Goal: Book appointment/travel/reservation

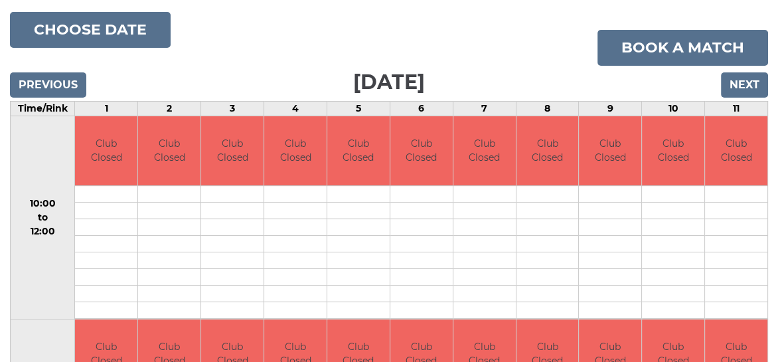
scroll to position [133, 0]
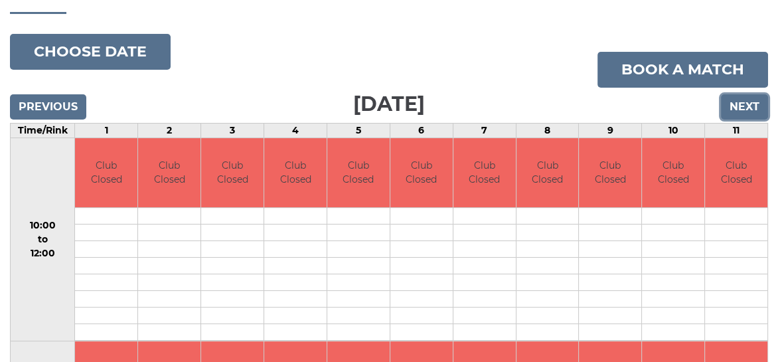
click at [743, 104] on input "Next" at bounding box center [743, 106] width 47 height 25
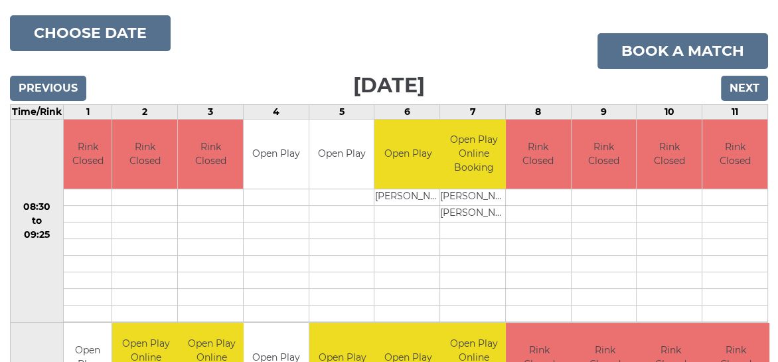
scroll to position [92, 0]
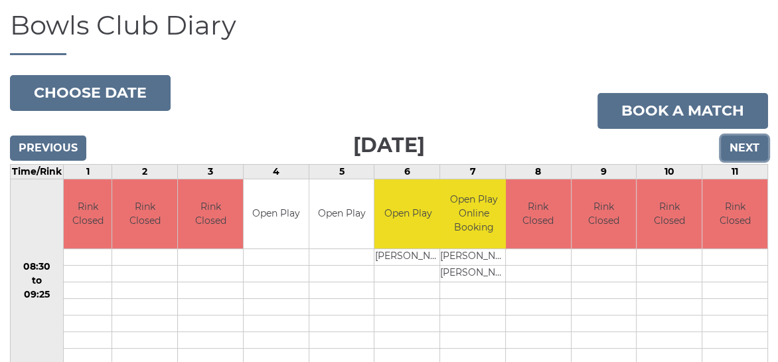
click at [743, 144] on input "Next" at bounding box center [743, 147] width 47 height 25
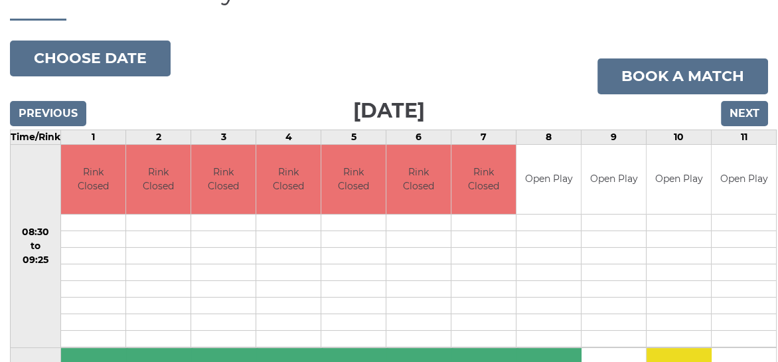
scroll to position [92, 0]
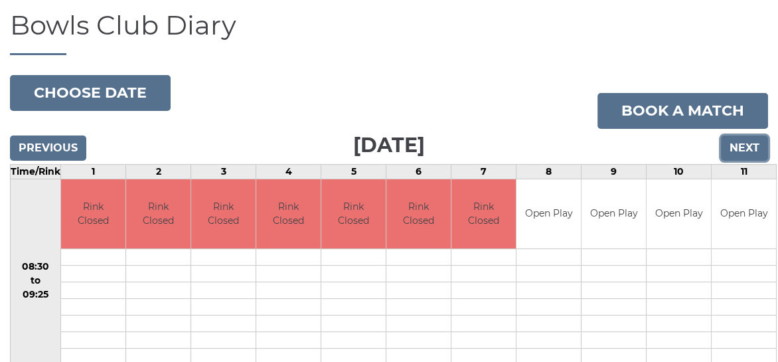
click at [752, 148] on input "Next" at bounding box center [743, 147] width 47 height 25
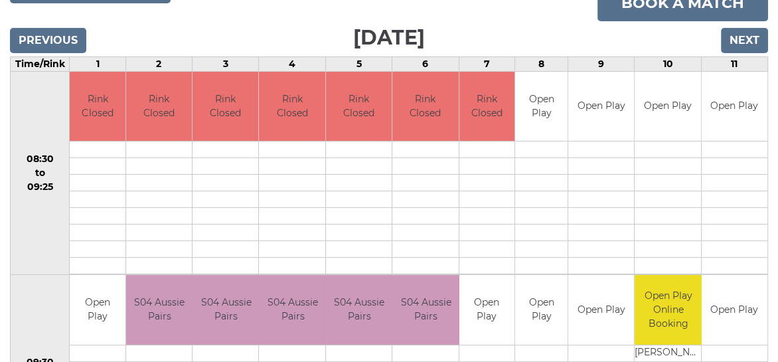
scroll to position [133, 0]
